Goal: Task Accomplishment & Management: Manage account settings

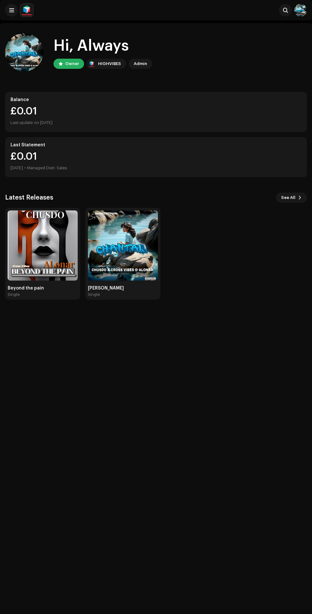
scroll to position [1, 0]
click at [47, 241] on img at bounding box center [43, 245] width 70 height 70
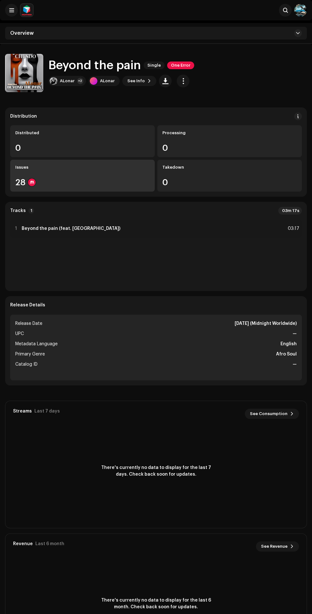
click at [98, 181] on div "28" at bounding box center [82, 182] width 135 height 8
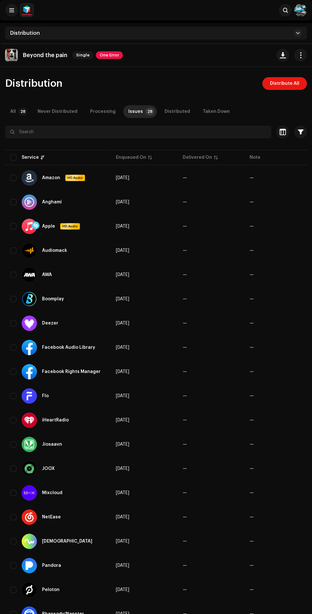
scroll to position [1, 0]
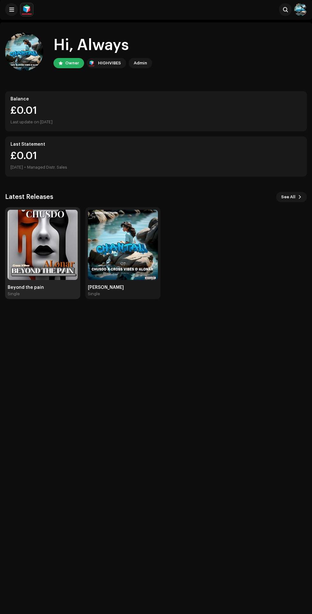
click at [48, 237] on img at bounding box center [43, 245] width 70 height 70
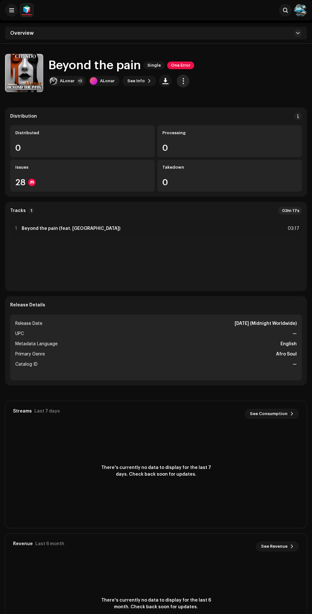
click at [181, 81] on span "button" at bounding box center [183, 80] width 6 height 5
click at [186, 108] on span "Edit" at bounding box center [184, 109] width 9 height 5
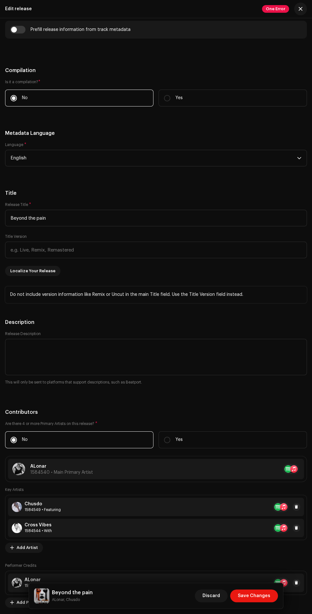
scroll to position [698, 0]
click at [164, 252] on input "text" at bounding box center [156, 250] width 302 height 17
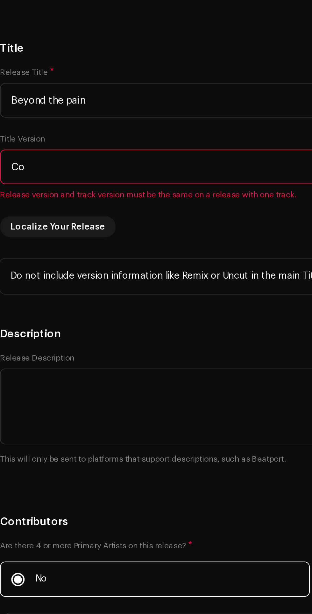
type input "C"
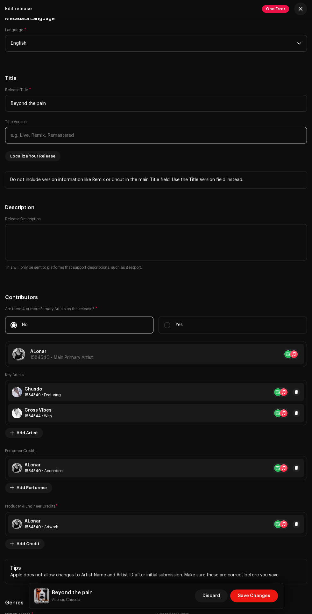
scroll to position [813, 0]
click at [198, 322] on label "Yes" at bounding box center [233, 324] width 149 height 17
click at [171, 322] on input "Yes" at bounding box center [167, 325] width 6 height 6
radio input "true"
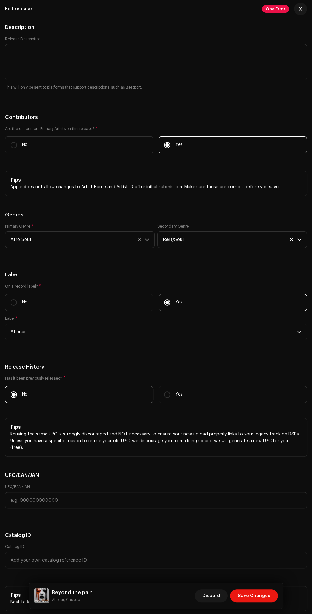
scroll to position [997, 0]
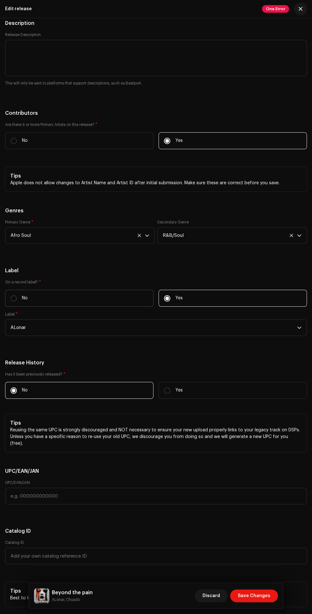
click at [106, 299] on label "No" at bounding box center [79, 298] width 149 height 17
click at [17, 299] on input "No" at bounding box center [14, 298] width 6 height 6
radio input "true"
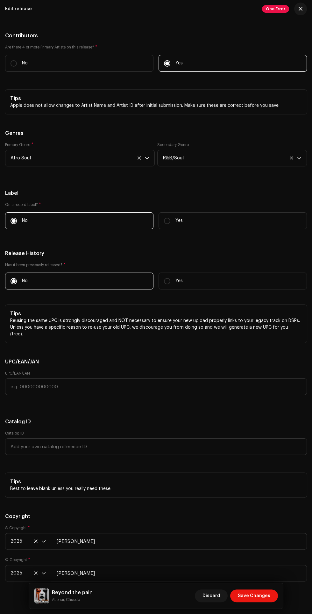
scroll to position [1075, 0]
click at [179, 281] on p "Yes" at bounding box center [179, 280] width 7 height 7
click at [171, 281] on input "Yes" at bounding box center [167, 280] width 6 height 6
radio input "true"
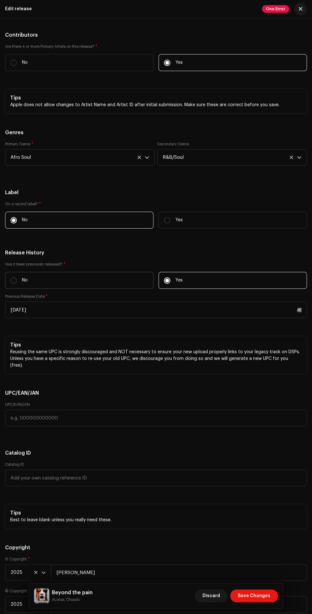
click at [111, 286] on label "No" at bounding box center [79, 280] width 149 height 17
click at [17, 284] on input "No" at bounding box center [14, 280] width 6 height 6
radio input "true"
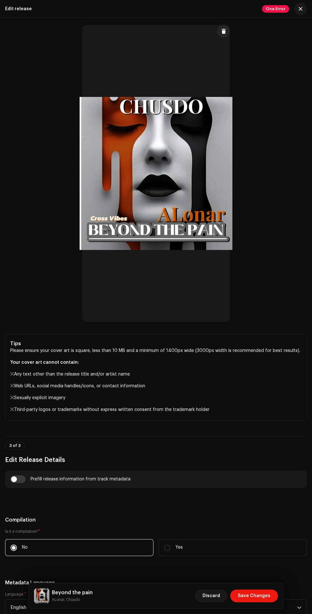
scroll to position [0, 0]
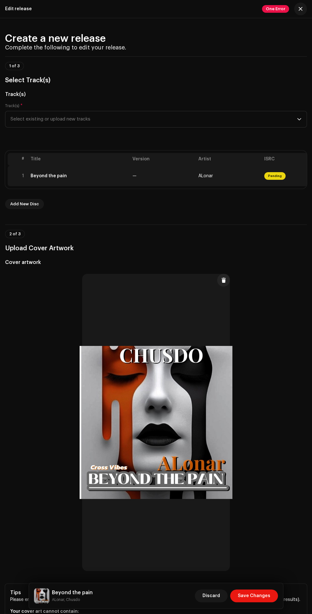
click at [98, 177] on div "Beyond the pain" at bounding box center [79, 175] width 97 height 5
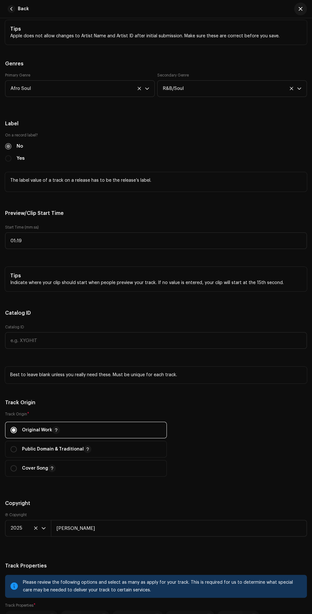
scroll to position [699, 0]
click at [115, 465] on span "Cover Song" at bounding box center [86, 467] width 151 height 16
radio input "false"
radio input "true"
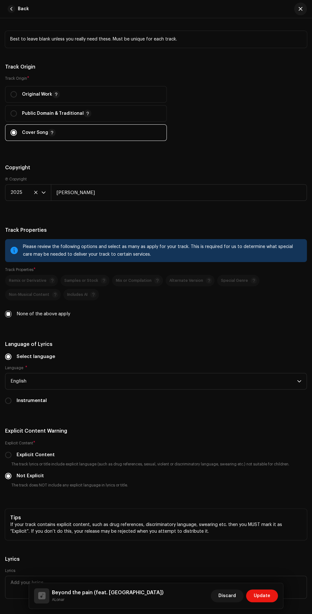
scroll to position [1034, 0]
click at [18, 452] on label "Explicit Content" at bounding box center [36, 454] width 38 height 7
click at [11, 452] on input "Explicit Content" at bounding box center [8, 455] width 6 height 6
radio input "true"
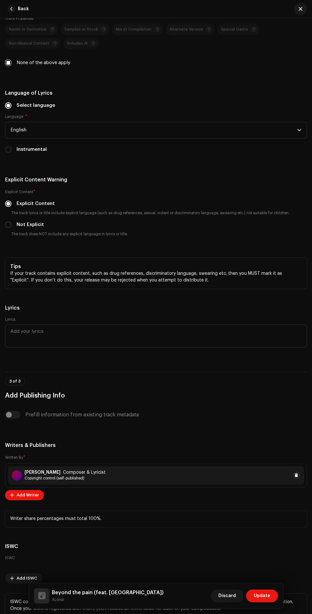
scroll to position [1349, 0]
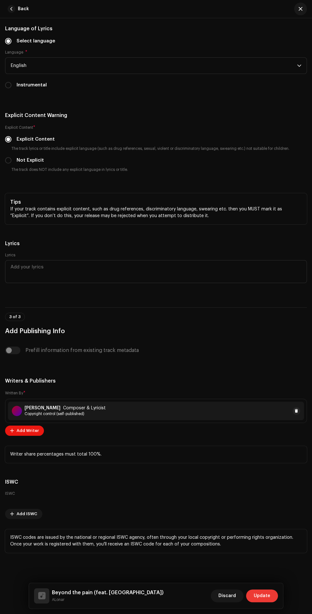
click at [263, 595] on span "Update" at bounding box center [262, 595] width 17 height 13
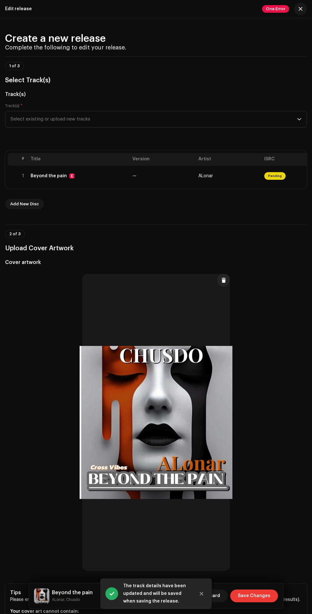
click at [254, 597] on span "Save Changes" at bounding box center [254, 595] width 33 height 13
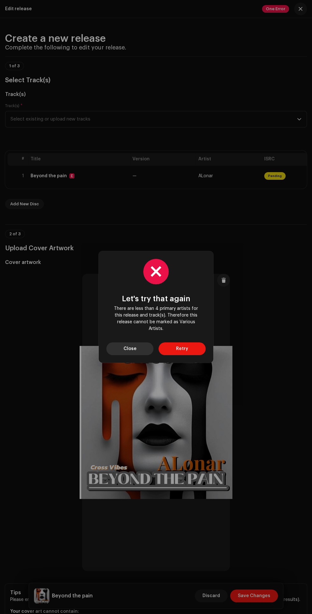
click at [132, 346] on span "Close" at bounding box center [130, 348] width 13 height 13
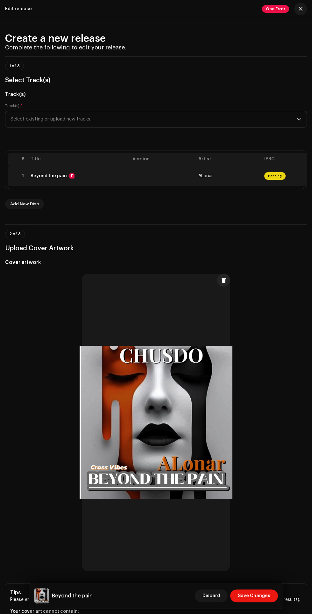
click at [70, 176] on div "E" at bounding box center [71, 175] width 5 height 5
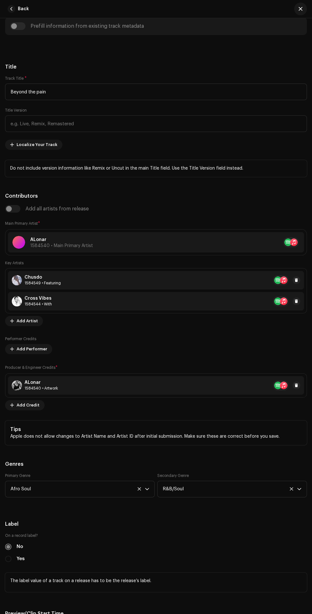
scroll to position [0, 0]
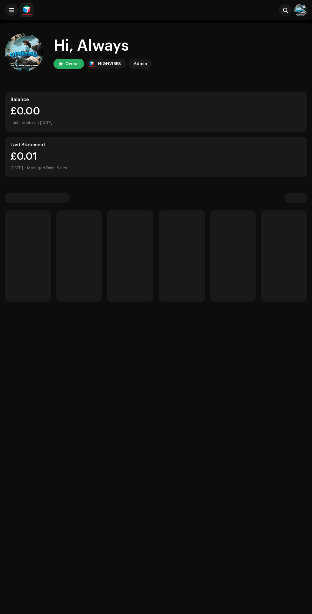
scroll to position [1, 0]
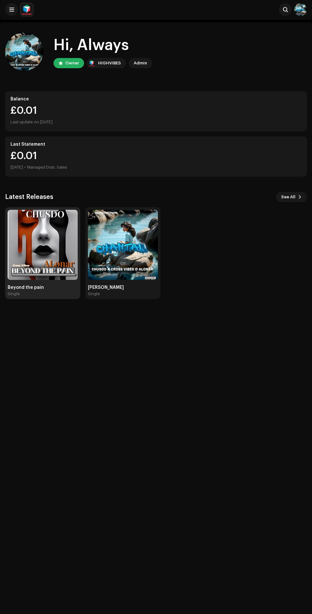
click at [51, 233] on img at bounding box center [43, 245] width 70 height 70
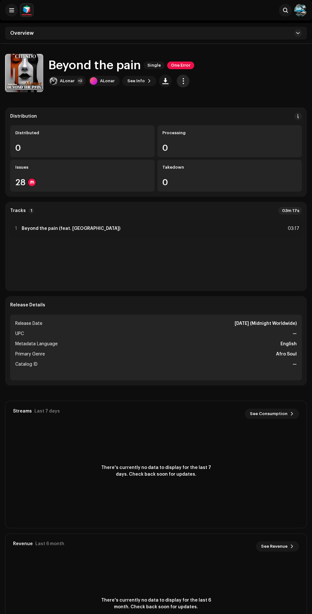
click at [181, 79] on span "button" at bounding box center [183, 80] width 6 height 5
click at [186, 109] on span "Edit" at bounding box center [184, 109] width 9 height 5
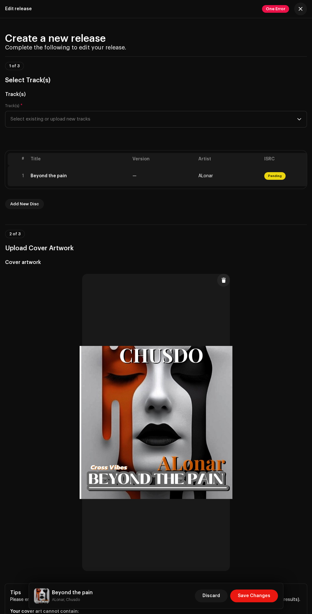
click at [61, 174] on div "Beyond the pain" at bounding box center [49, 175] width 36 height 5
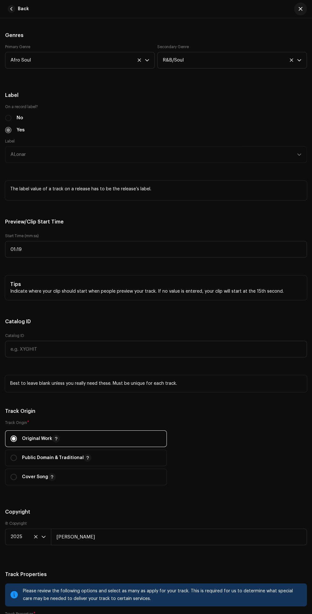
scroll to position [734, 0]
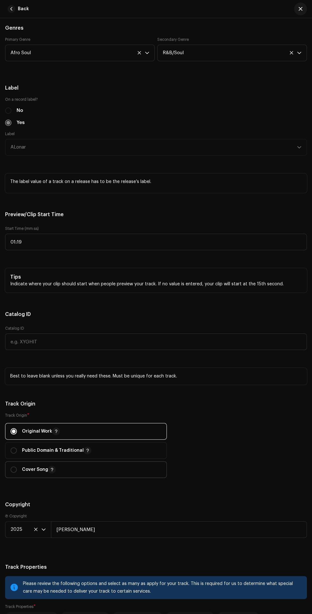
click at [95, 465] on span "Cover Song" at bounding box center [86, 470] width 151 height 16
radio input "false"
radio input "true"
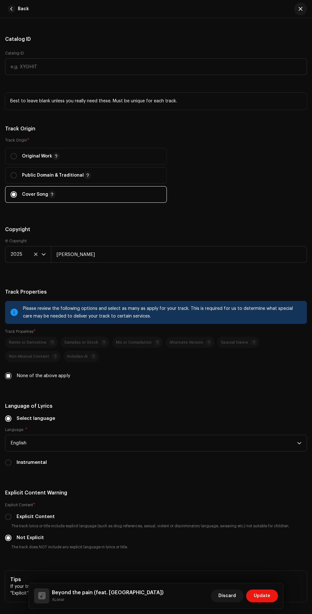
scroll to position [1013, 0]
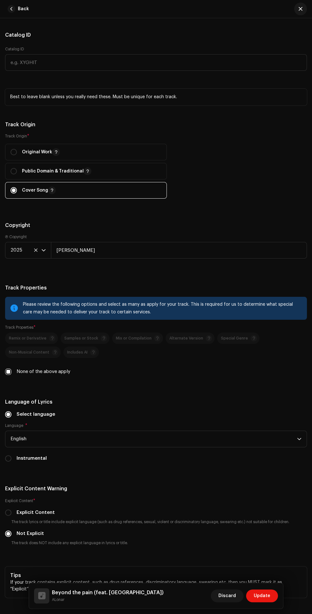
click at [113, 513] on div "Explicit Content" at bounding box center [156, 512] width 302 height 7
click at [30, 513] on label "Explicit Content" at bounding box center [36, 512] width 38 height 7
click at [11, 513] on input "Explicit Content" at bounding box center [8, 512] width 6 height 6
radio input "true"
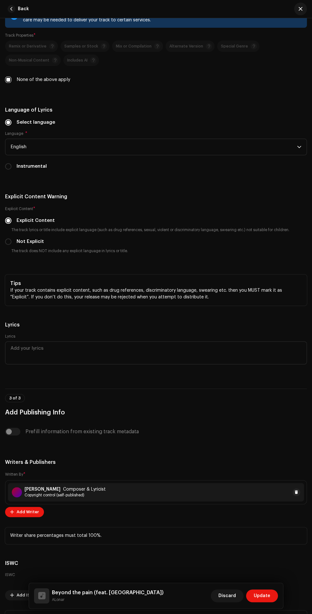
scroll to position [1387, 0]
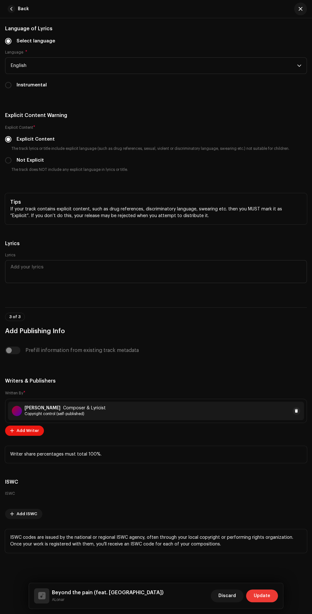
click at [259, 595] on span "Update" at bounding box center [262, 595] width 17 height 13
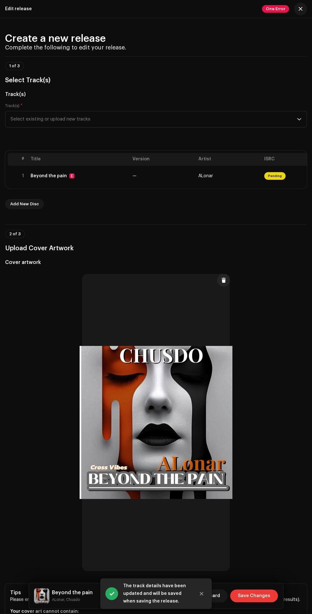
click at [251, 596] on span "Save Changes" at bounding box center [254, 595] width 33 height 13
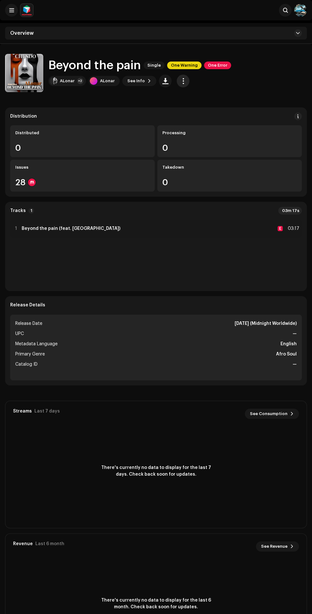
click at [181, 79] on span "button" at bounding box center [183, 80] width 6 height 5
click at [194, 120] on span "Distribute" at bounding box center [191, 122] width 23 height 5
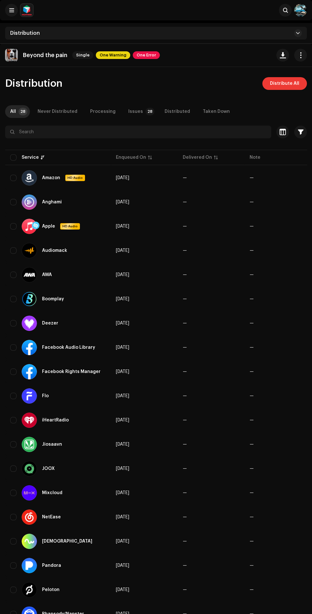
click at [285, 82] on span "Distribute All" at bounding box center [284, 83] width 29 height 13
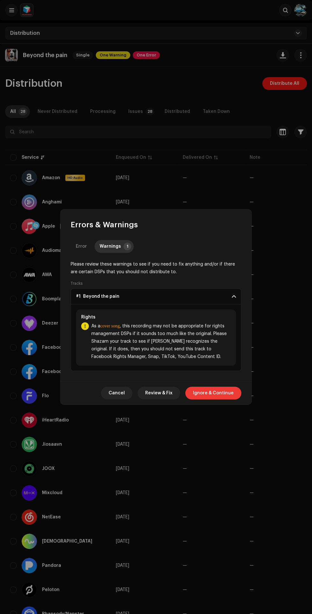
click at [220, 392] on span "Ignore & Continue" at bounding box center [213, 393] width 41 height 13
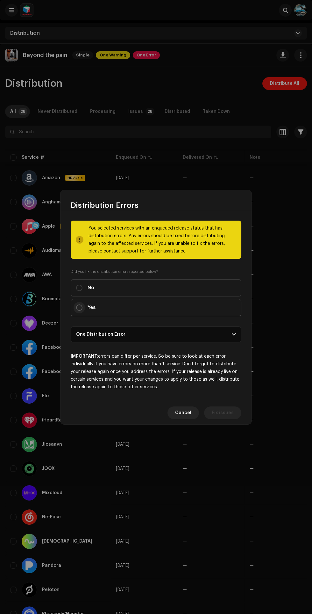
click at [79, 307] on input "Yes" at bounding box center [79, 307] width 6 height 6
radio input "true"
click at [228, 412] on span "Distribute" at bounding box center [222, 412] width 23 height 13
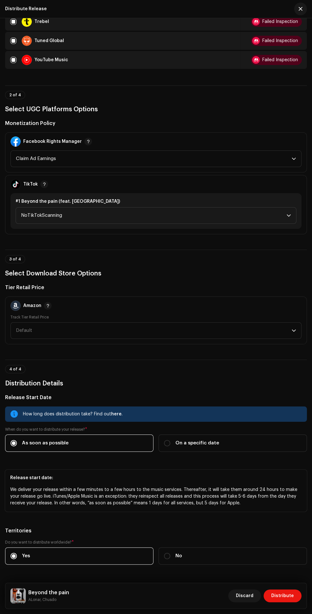
scroll to position [594, 0]
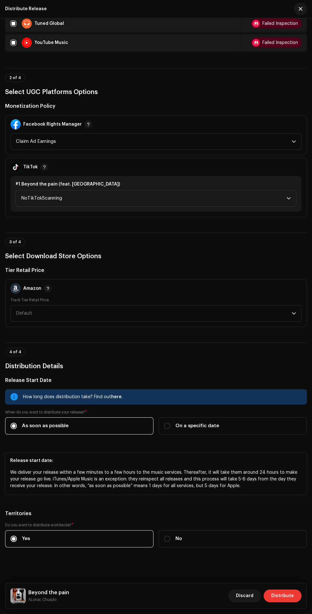
click at [285, 596] on span "Distribute" at bounding box center [283, 595] width 23 height 13
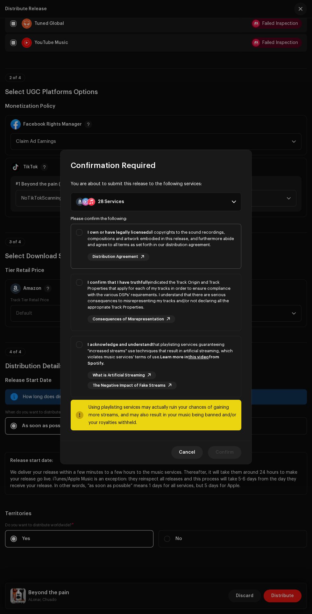
click at [88, 234] on strong "I own or have legally licensed" at bounding box center [118, 232] width 61 height 4
checkbox input "true"
click at [90, 284] on strong "I confirm that I have truthfully" at bounding box center [119, 282] width 62 height 4
checkbox input "true"
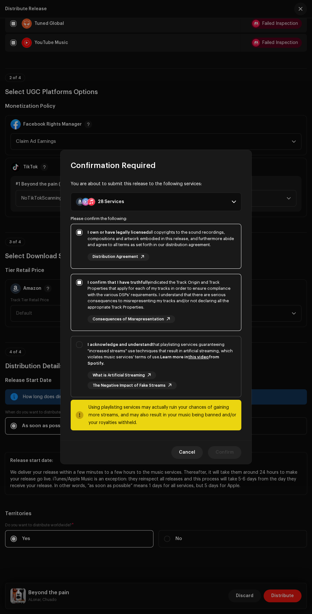
click at [91, 346] on strong "I acknowledge and understand" at bounding box center [120, 344] width 65 height 4
checkbox input "true"
click at [223, 449] on span "Confirm" at bounding box center [225, 452] width 18 height 13
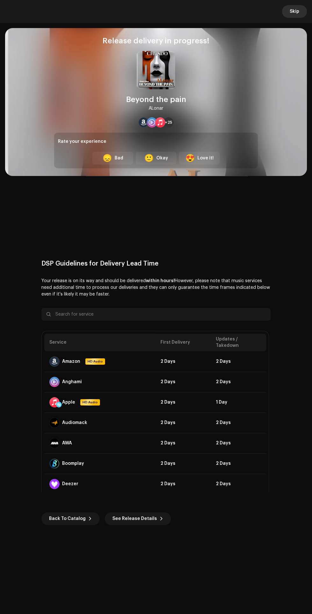
click at [295, 11] on span "Skip" at bounding box center [295, 11] width 10 height 13
